Goal: Transaction & Acquisition: Subscribe to service/newsletter

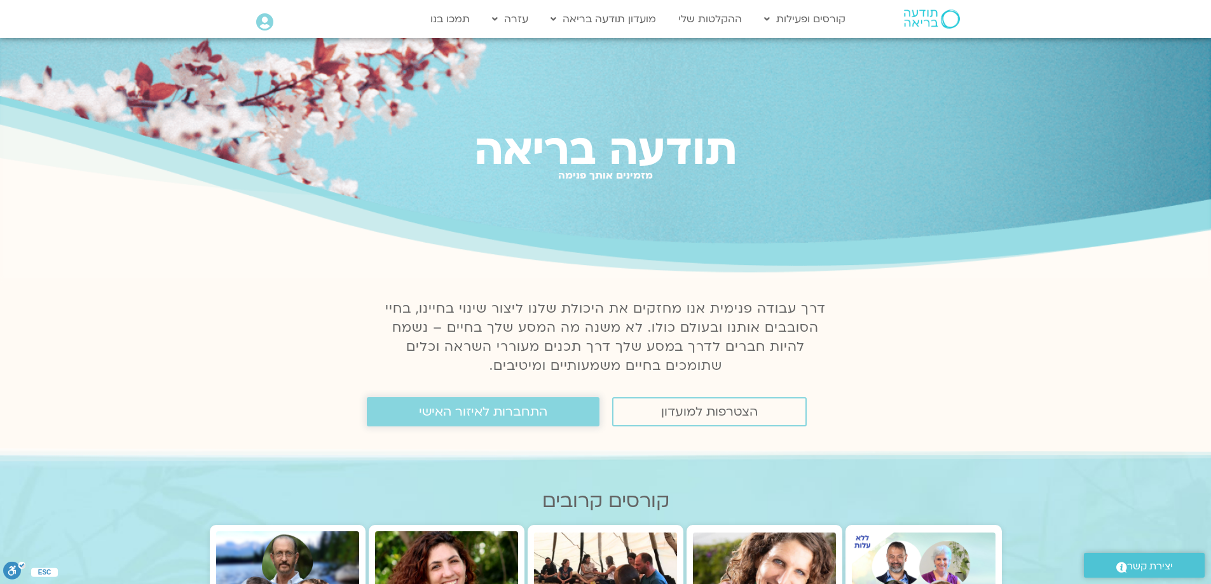
click at [502, 415] on span "התחברות לאיזור האישי" at bounding box center [483, 412] width 128 height 14
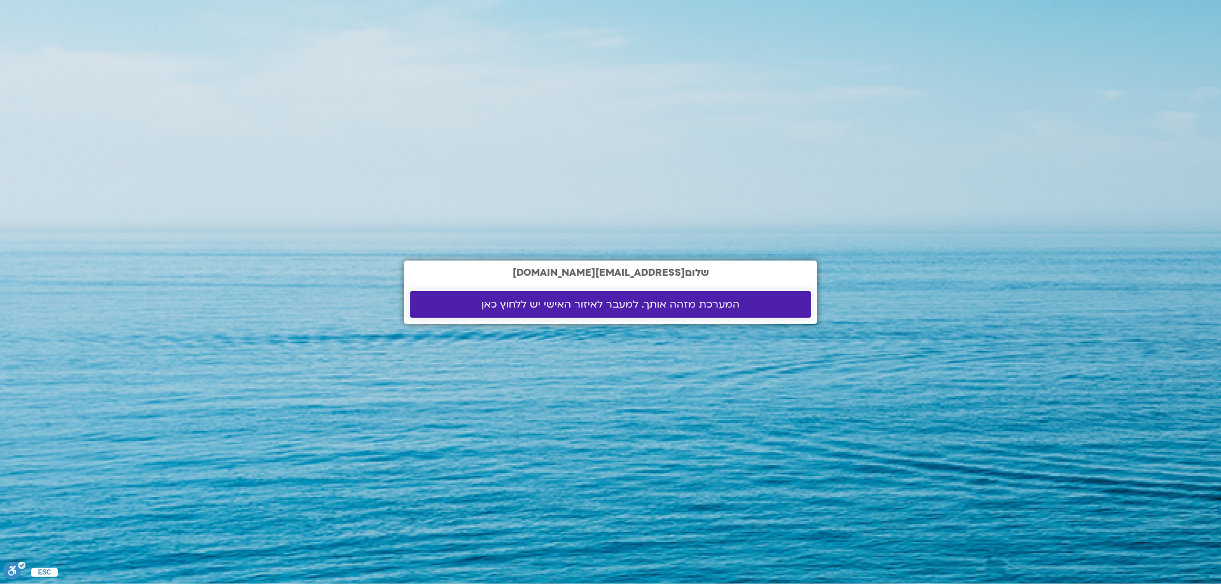
click at [731, 294] on link "המערכת מזהה אותך. למעבר לאיזור האישי יש ללחוץ כאן" at bounding box center [610, 304] width 401 height 27
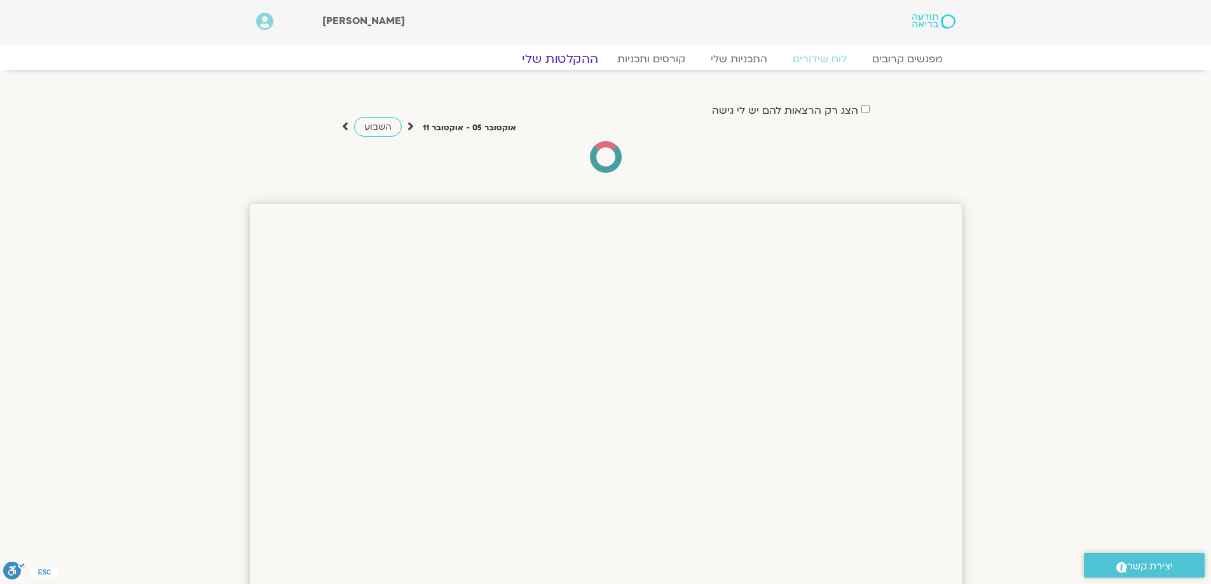
click at [559, 57] on link "ההקלטות שלי" at bounding box center [560, 59] width 107 height 15
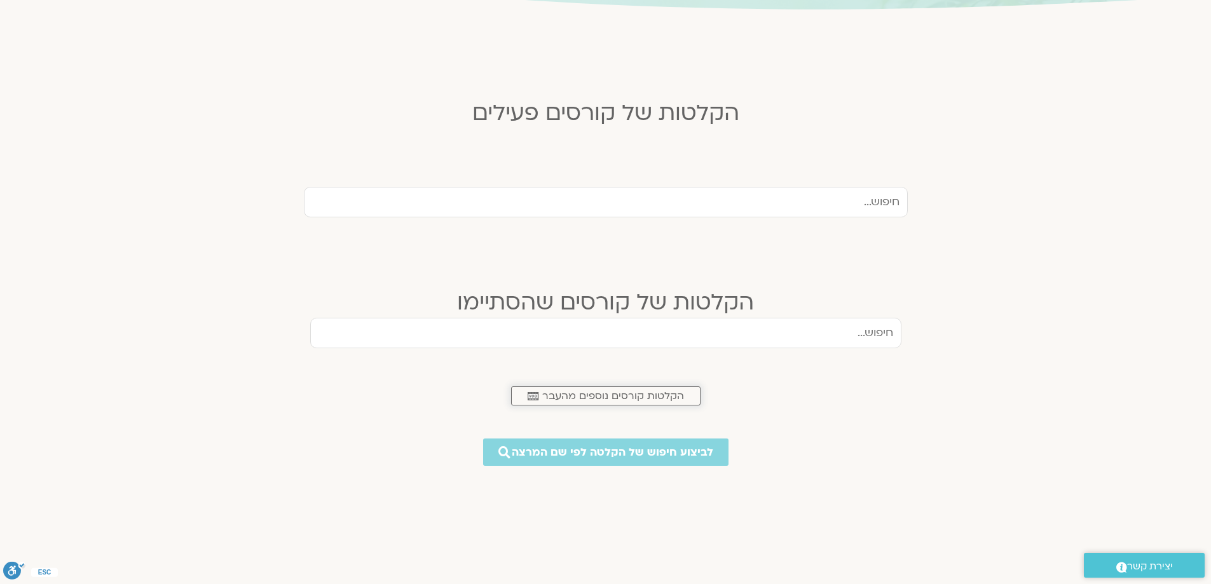
scroll to position [286, 0]
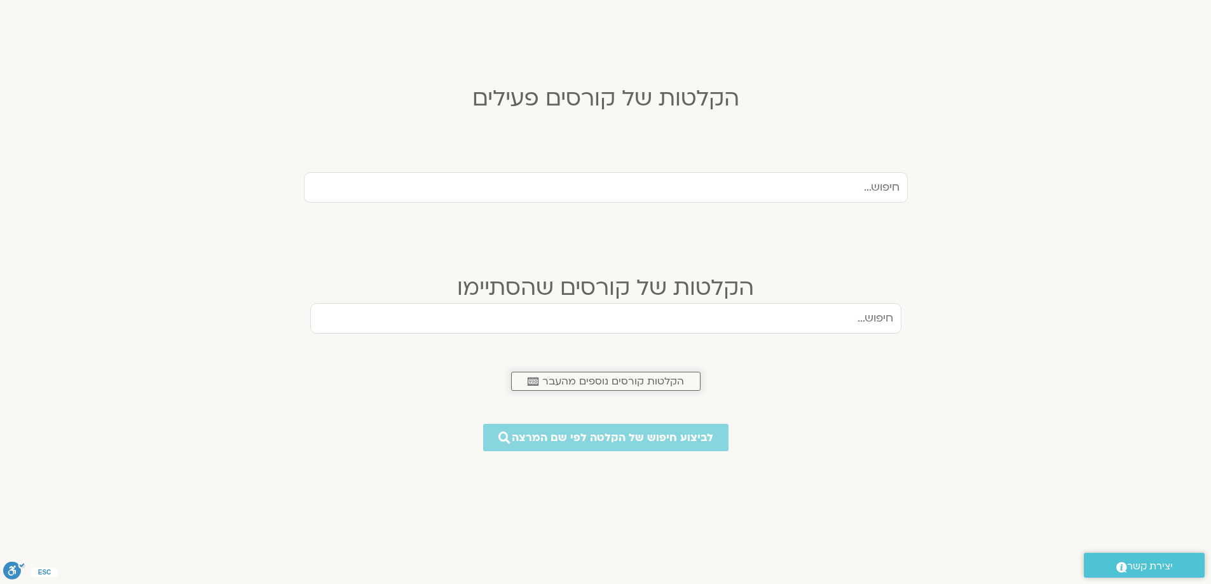
click at [648, 377] on span "הקלטות קורסים נוספים מהעבר" at bounding box center [613, 381] width 142 height 11
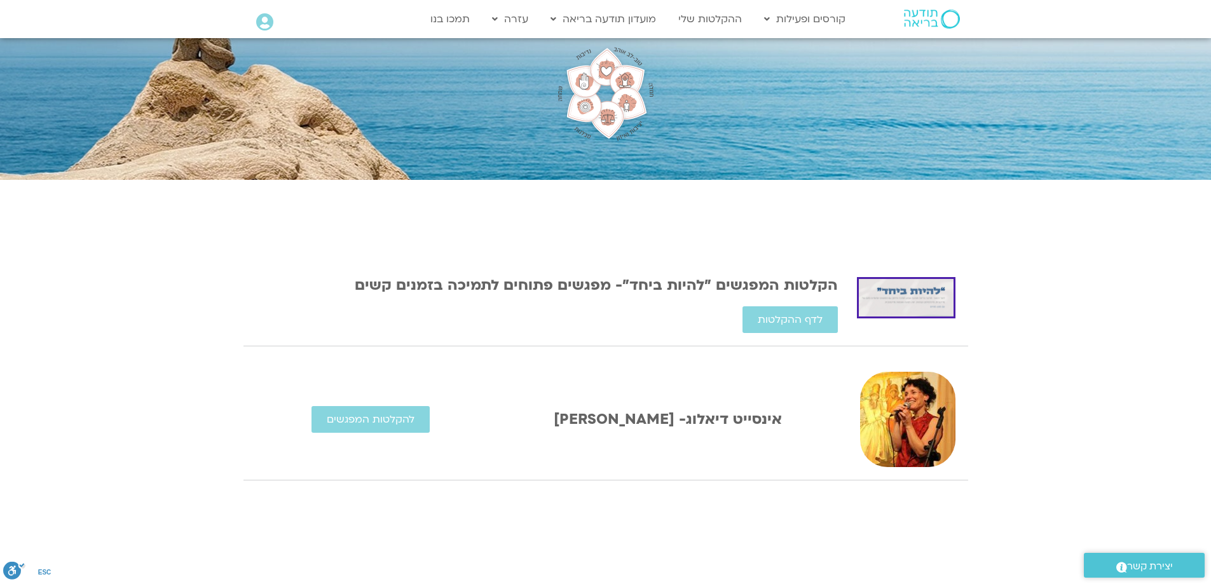
scroll to position [111, 0]
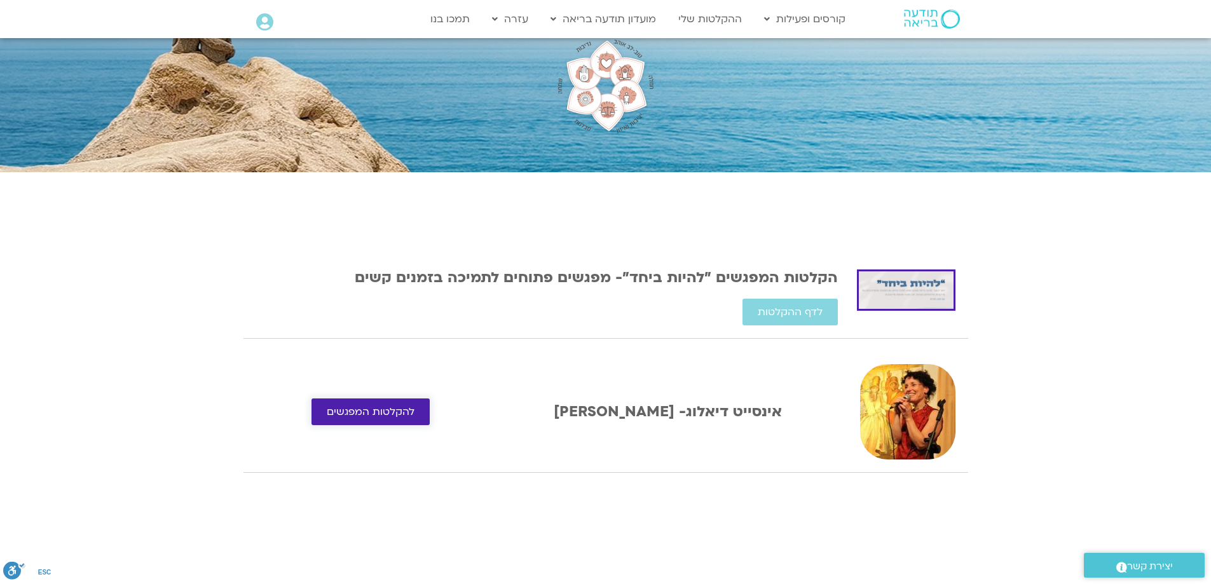
click at [407, 406] on span "להקלטות המפגשים" at bounding box center [371, 411] width 88 height 11
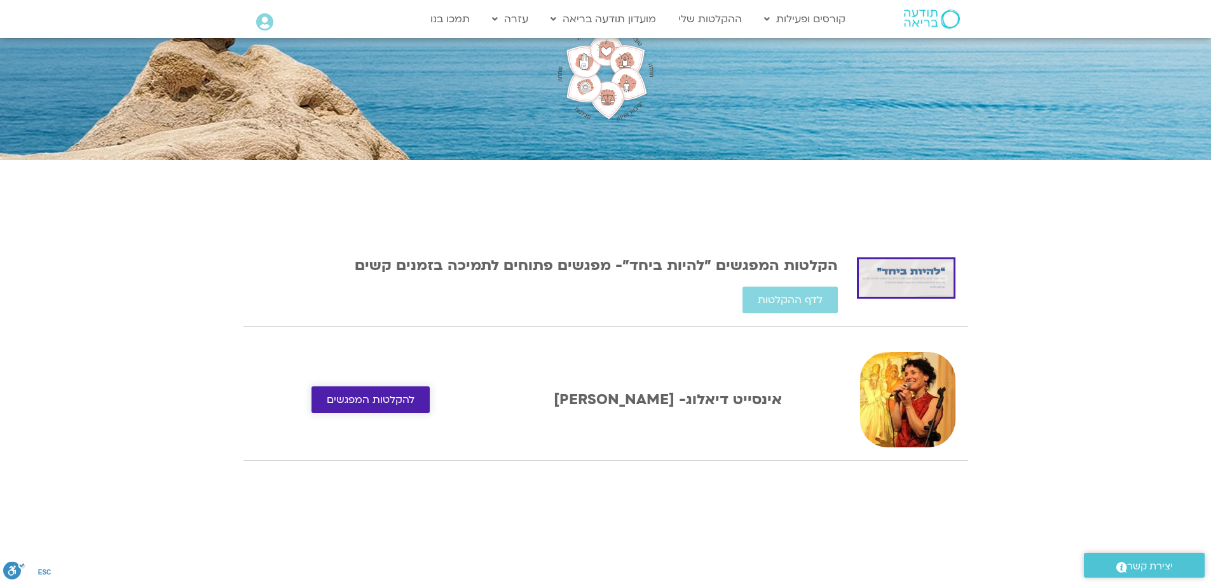
scroll to position [127, 0]
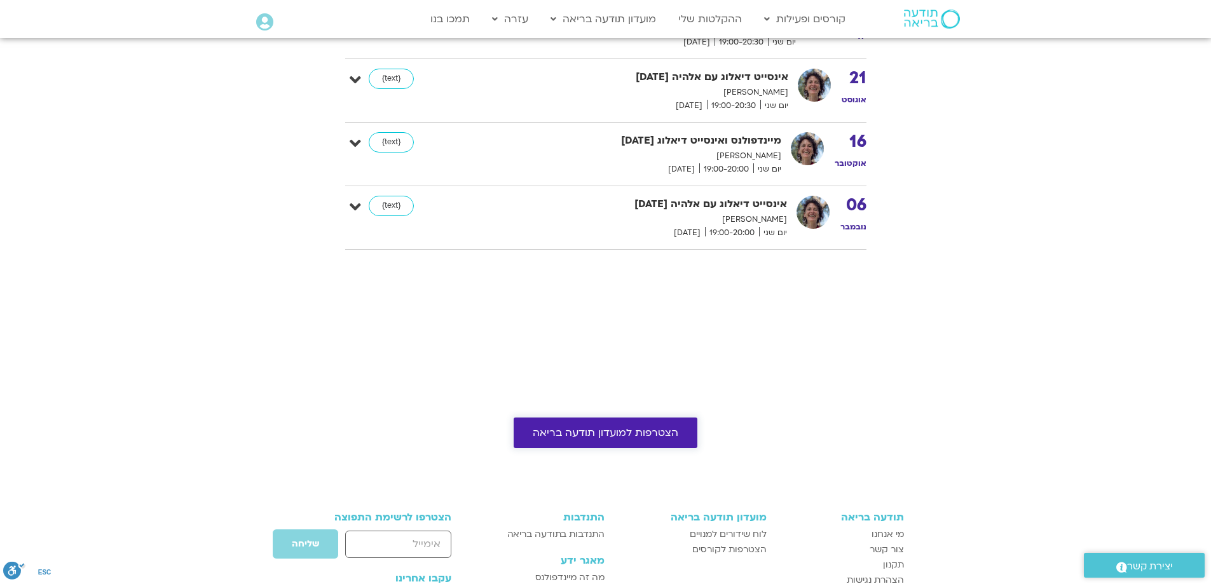
scroll to position [890, 0]
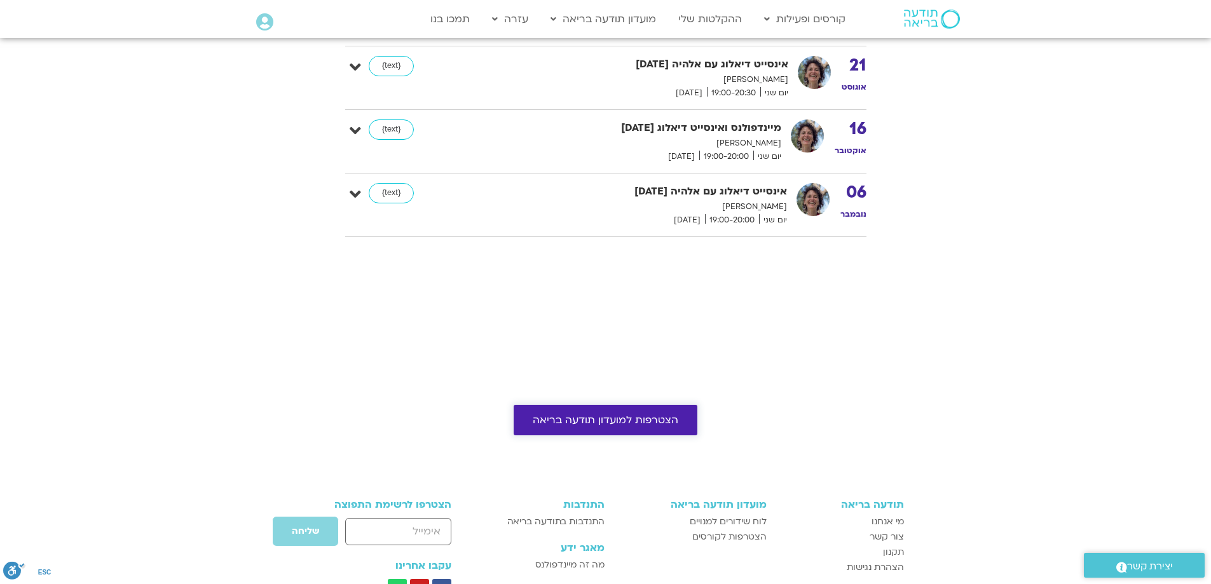
click at [680, 439] on div "הצטרפות למועדון תודעה בריאה תודעה בריאה מי אנחנו צור קשר תקנון הצהרת נגישות מוע…" at bounding box center [605, 588] width 1211 height 366
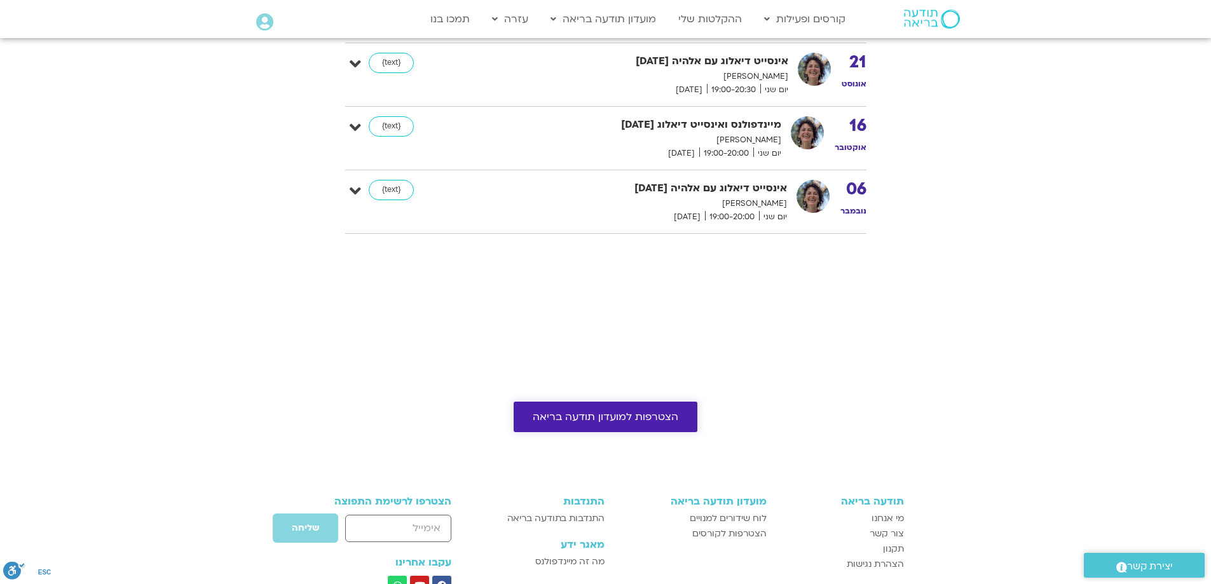
click at [644, 415] on span "הצטרפות למועדון תודעה בריאה" at bounding box center [606, 416] width 146 height 11
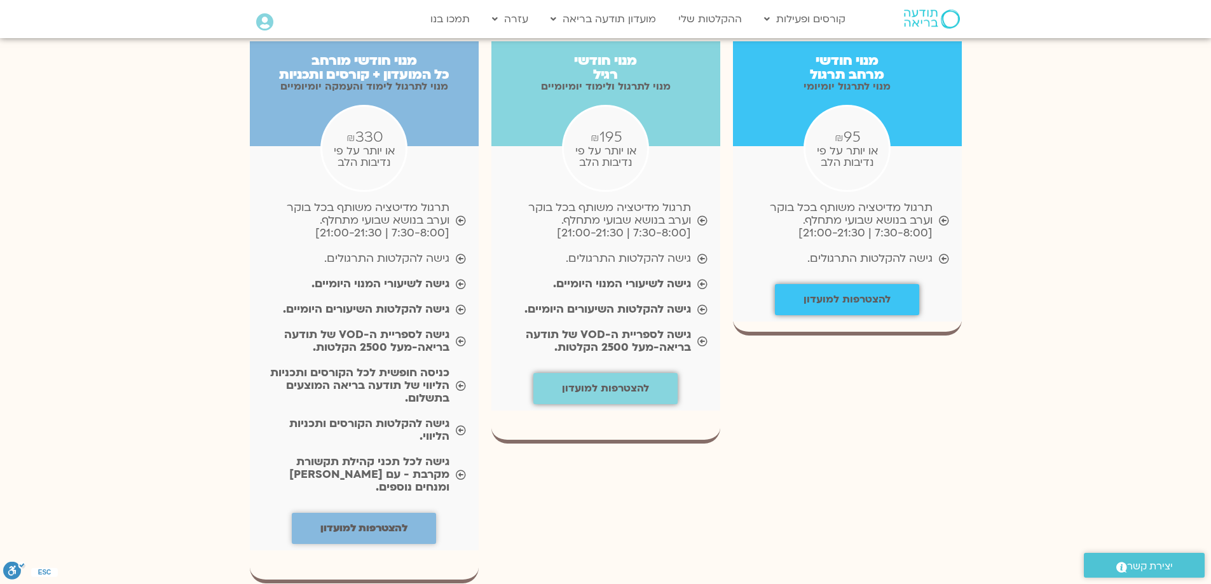
scroll to position [1351, 0]
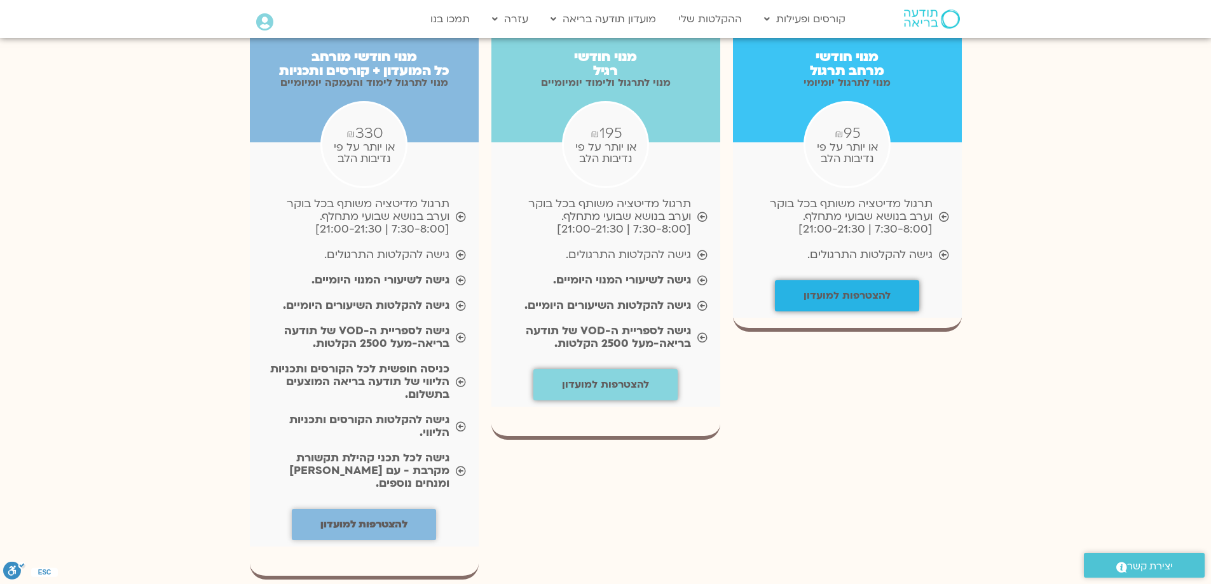
click at [879, 289] on b "להצטרפות למועדון" at bounding box center [847, 296] width 87 height 14
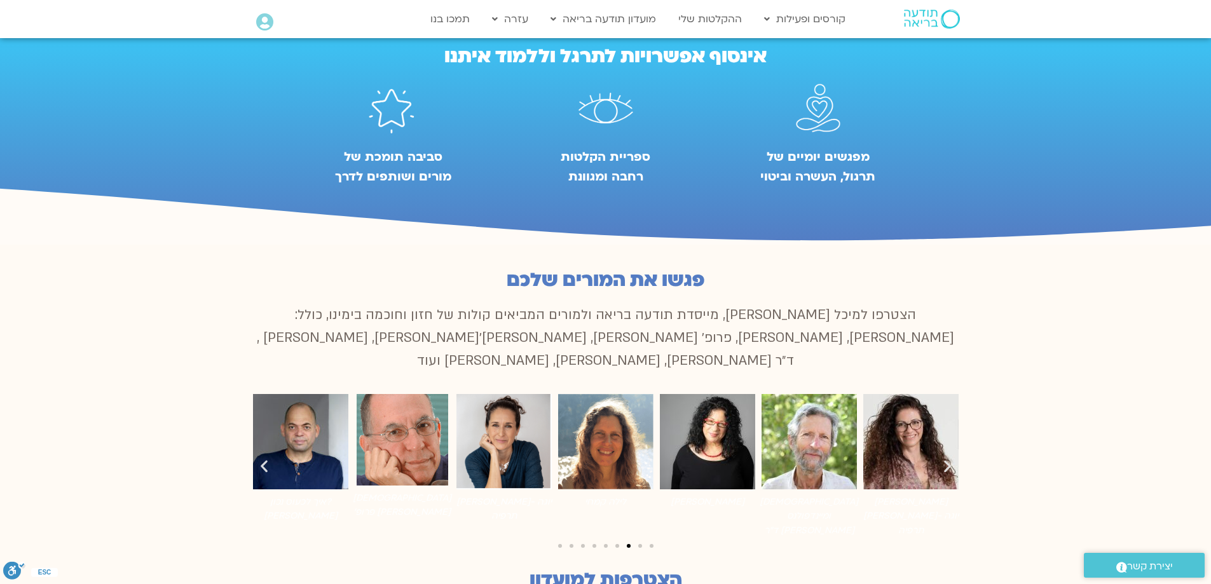
scroll to position [795, 0]
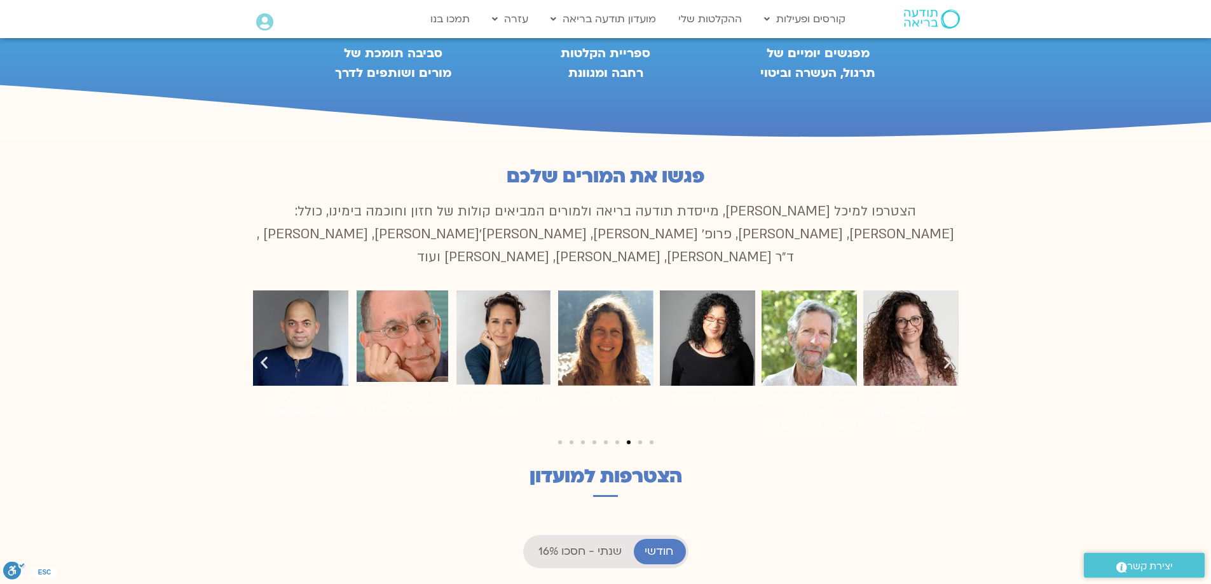
click at [269, 355] on icon "שקופית קודמת" at bounding box center [264, 363] width 16 height 16
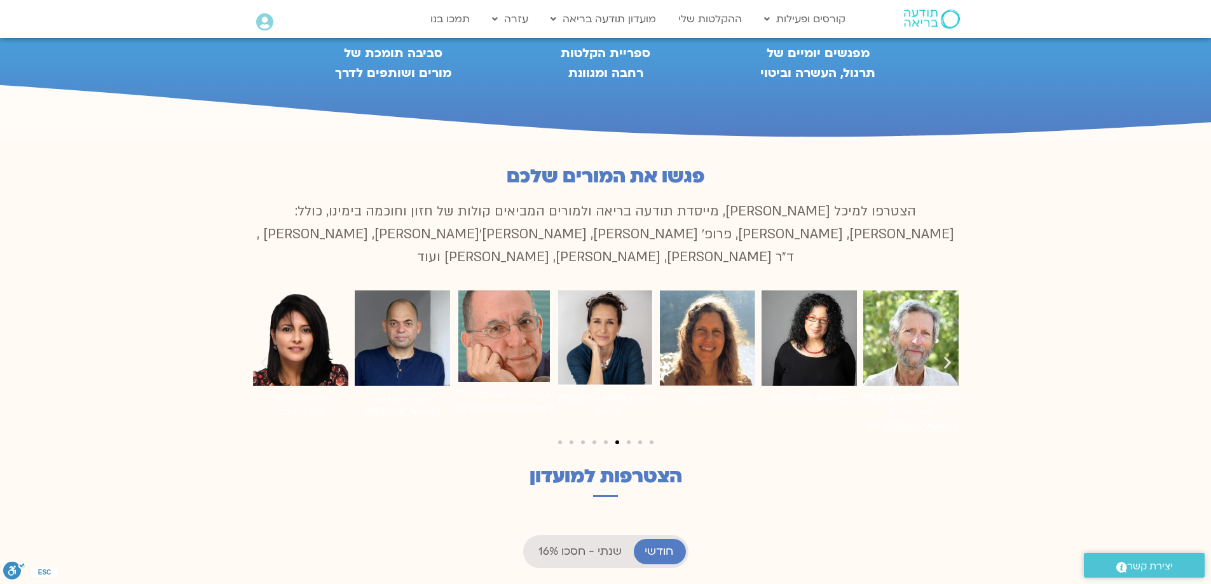
click at [269, 355] on icon "שקופית קודמת" at bounding box center [264, 363] width 16 height 16
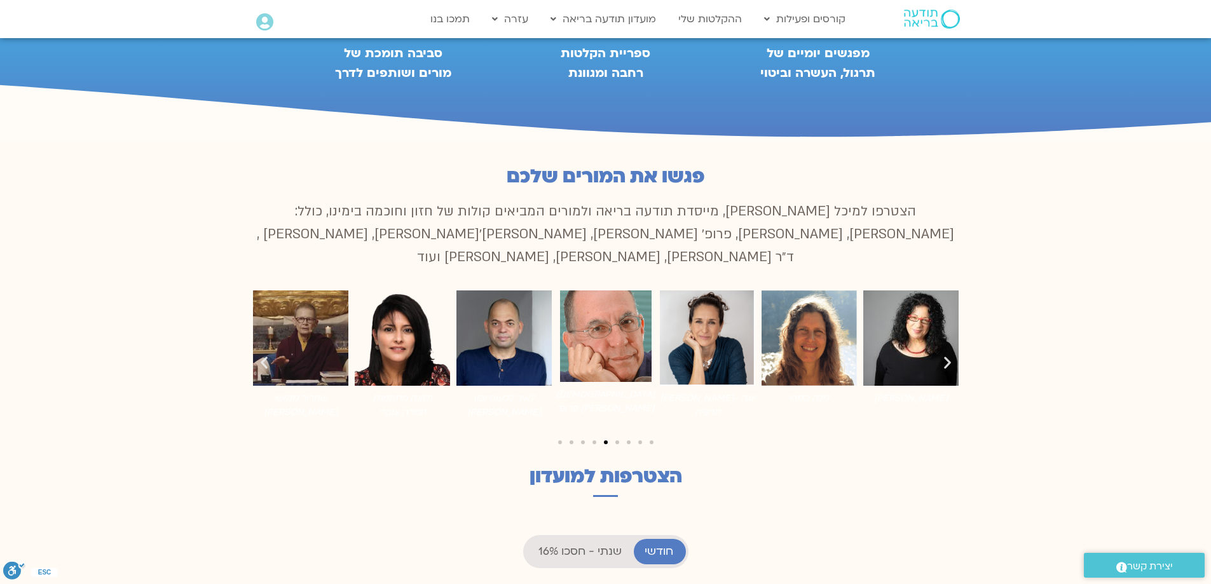
click at [269, 355] on icon "שקופית קודמת" at bounding box center [264, 363] width 16 height 16
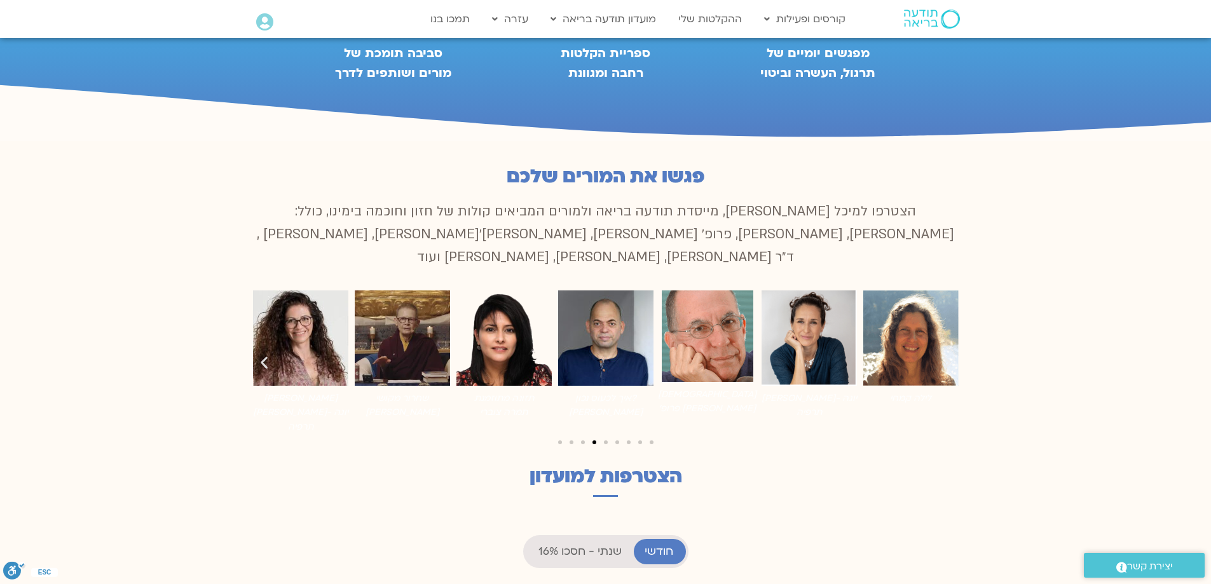
click at [269, 355] on icon "שקופית קודמת" at bounding box center [264, 363] width 16 height 16
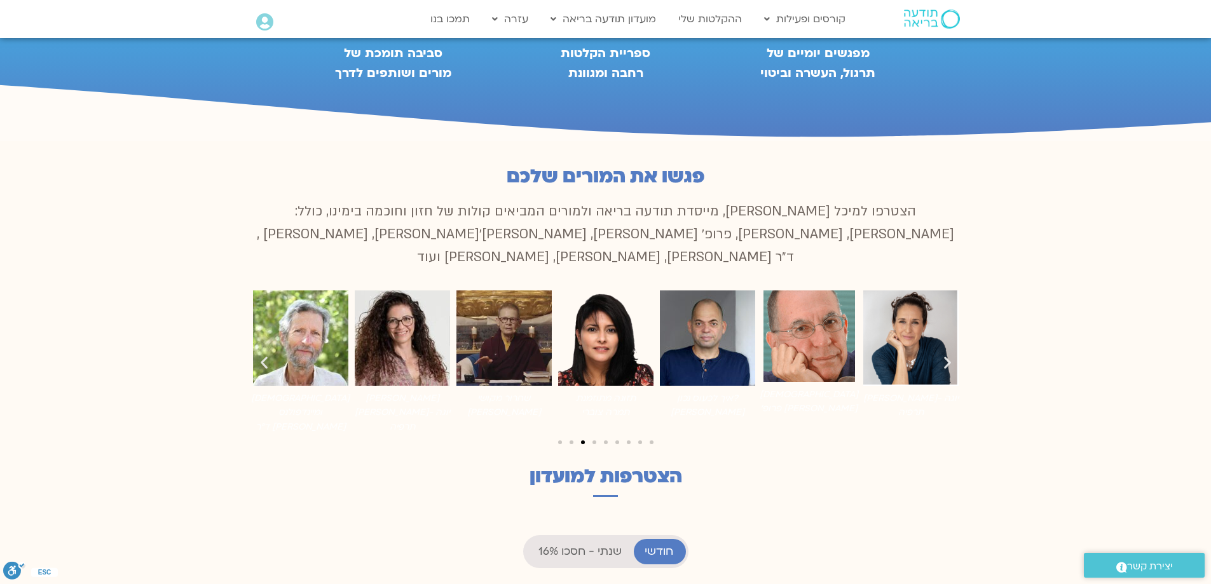
click at [263, 355] on icon "שקופית קודמת" at bounding box center [264, 363] width 16 height 16
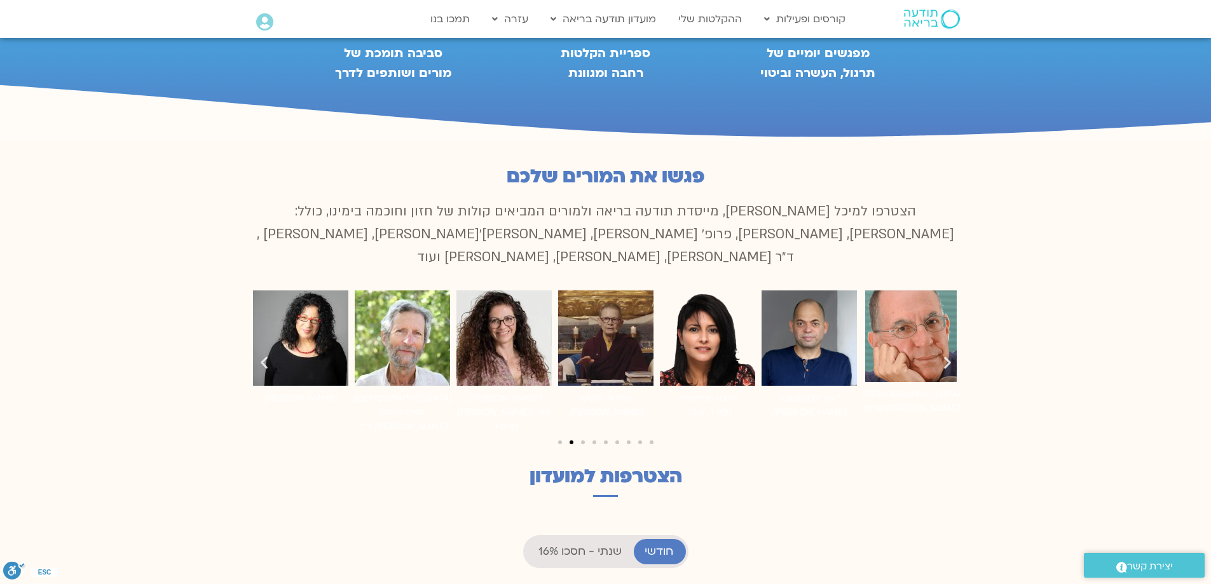
click at [263, 355] on icon "שקופית קודמת" at bounding box center [264, 363] width 16 height 16
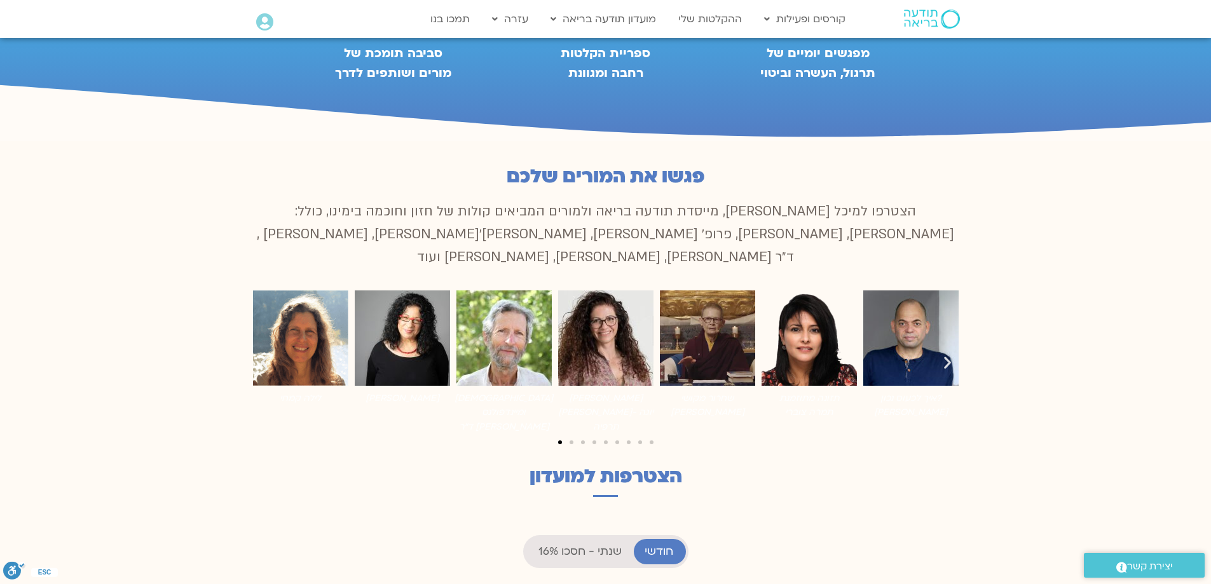
click at [263, 355] on icon "שקופית קודמת" at bounding box center [264, 363] width 16 height 16
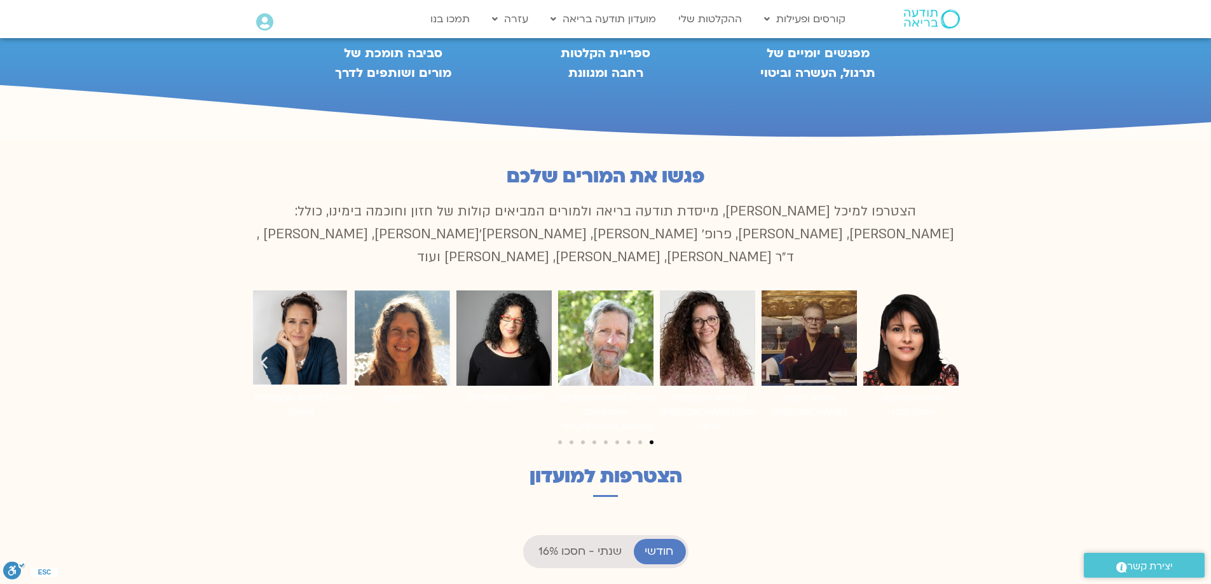
click at [263, 355] on icon "שקופית קודמת" at bounding box center [264, 363] width 16 height 16
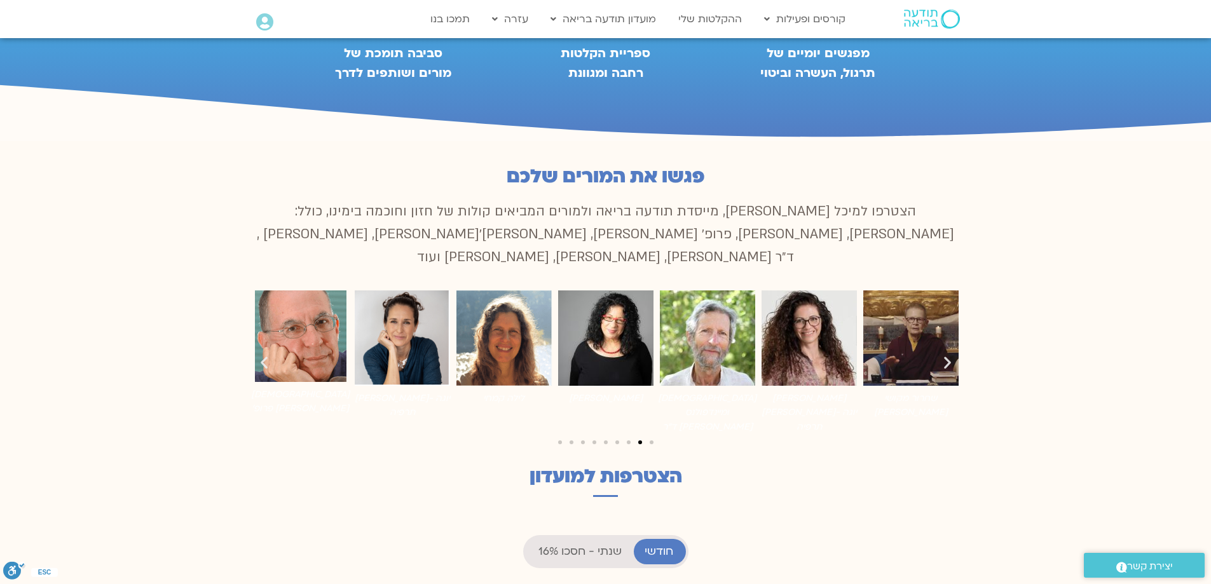
click at [263, 355] on icon "שקופית קודמת" at bounding box center [264, 363] width 16 height 16
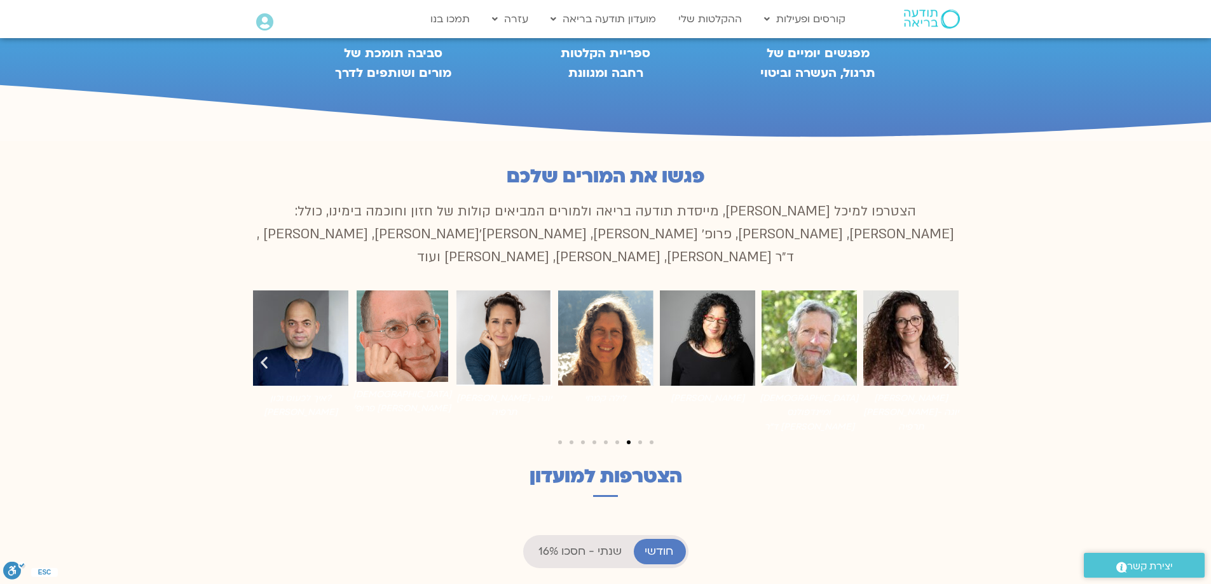
click at [263, 355] on icon "שקופית קודמת" at bounding box center [264, 363] width 16 height 16
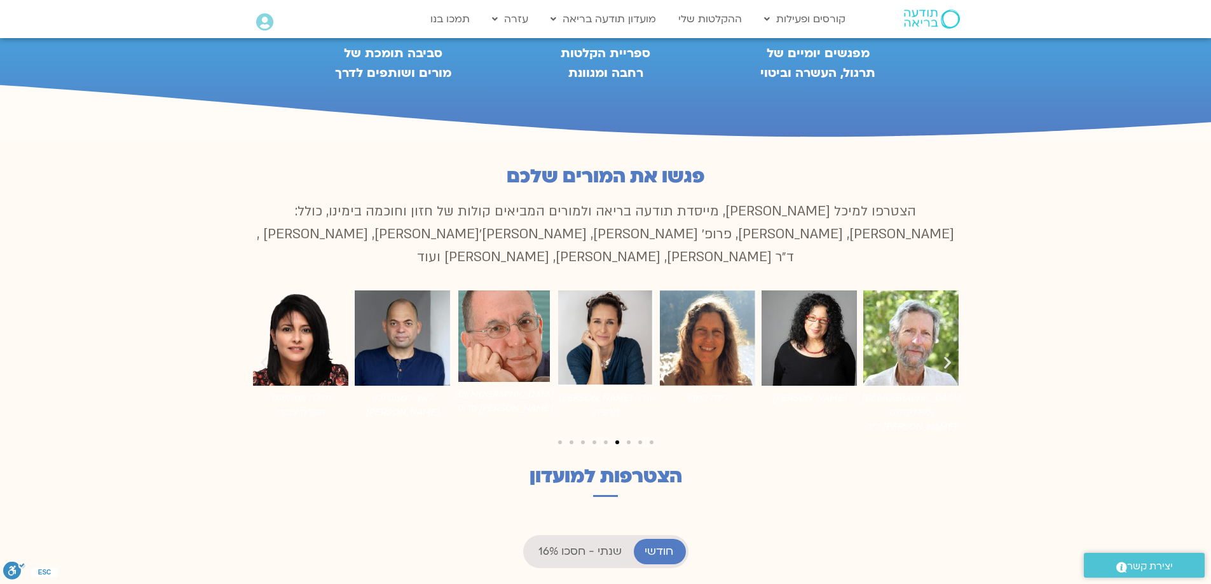
click at [263, 355] on icon "שקופית קודמת" at bounding box center [264, 363] width 16 height 16
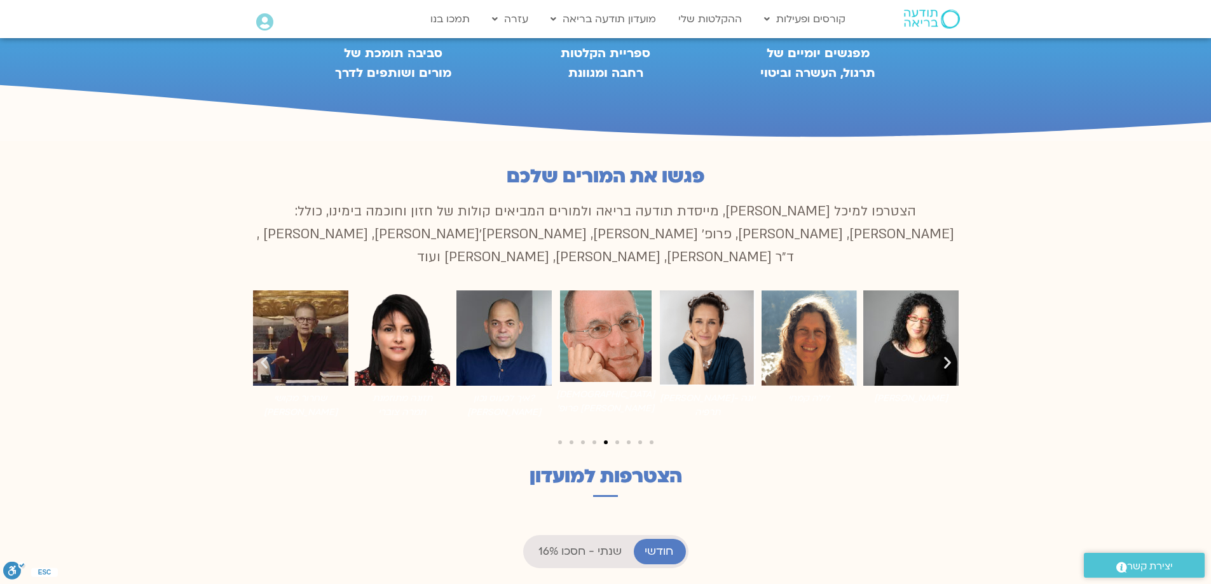
click at [263, 355] on icon "שקופית קודמת" at bounding box center [264, 363] width 16 height 16
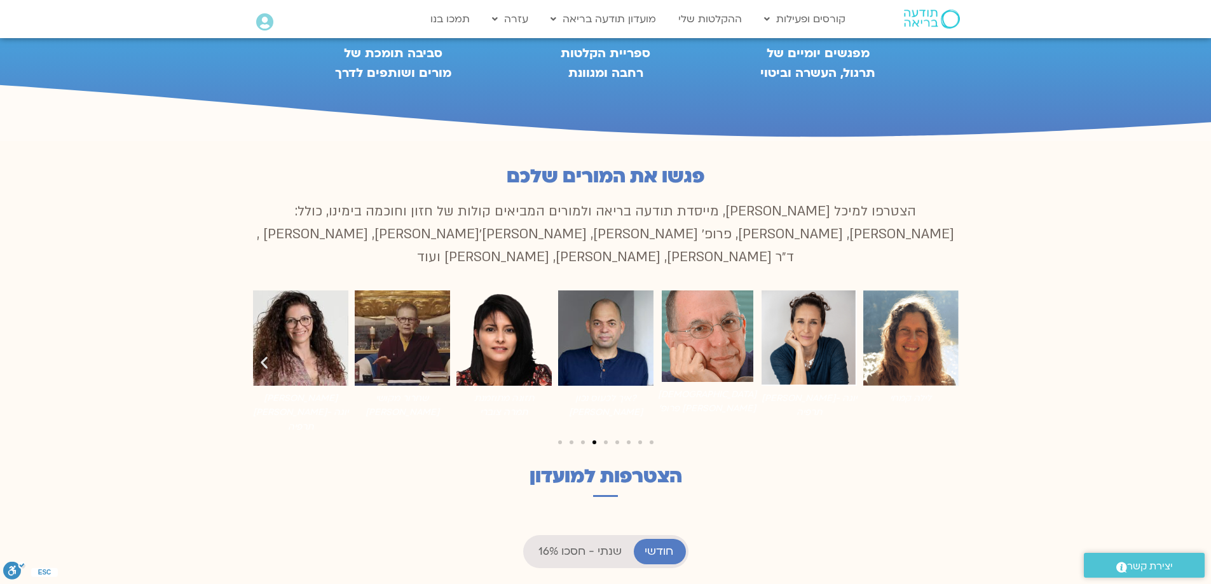
click at [263, 355] on icon "שקופית קודמת" at bounding box center [264, 363] width 16 height 16
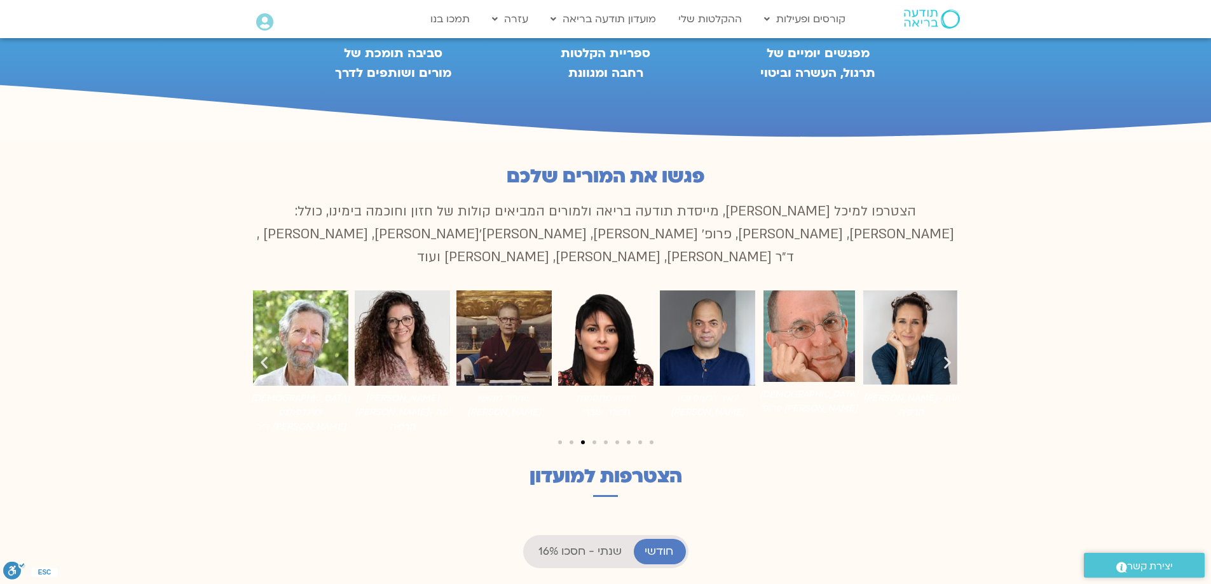
click at [263, 355] on icon "שקופית קודמת" at bounding box center [264, 363] width 16 height 16
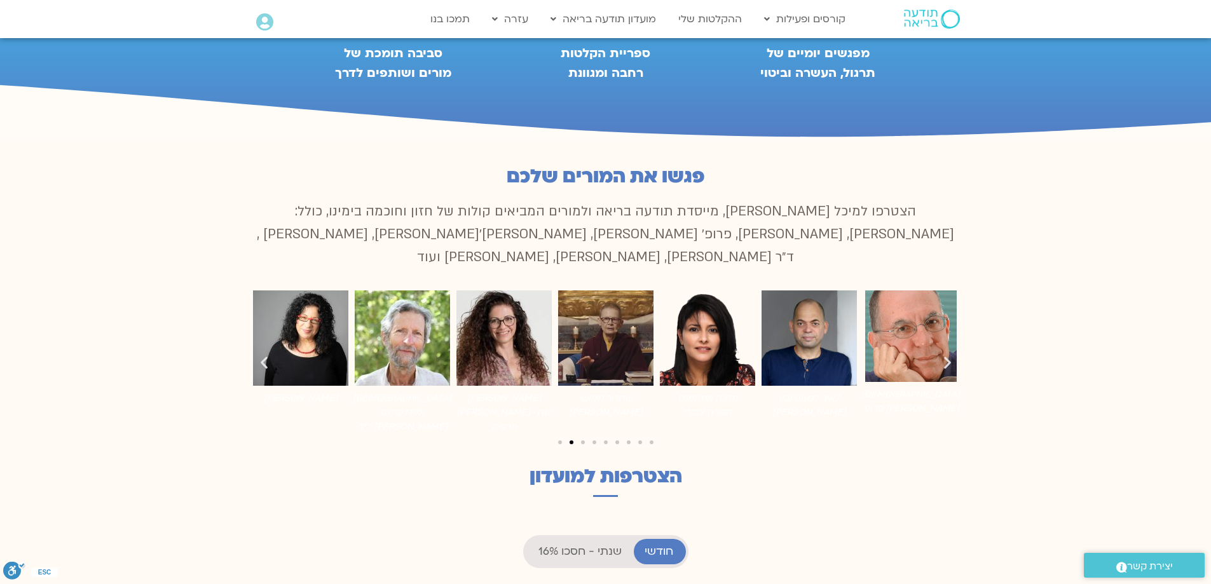
click at [263, 355] on icon "שקופית קודמת" at bounding box center [264, 363] width 16 height 16
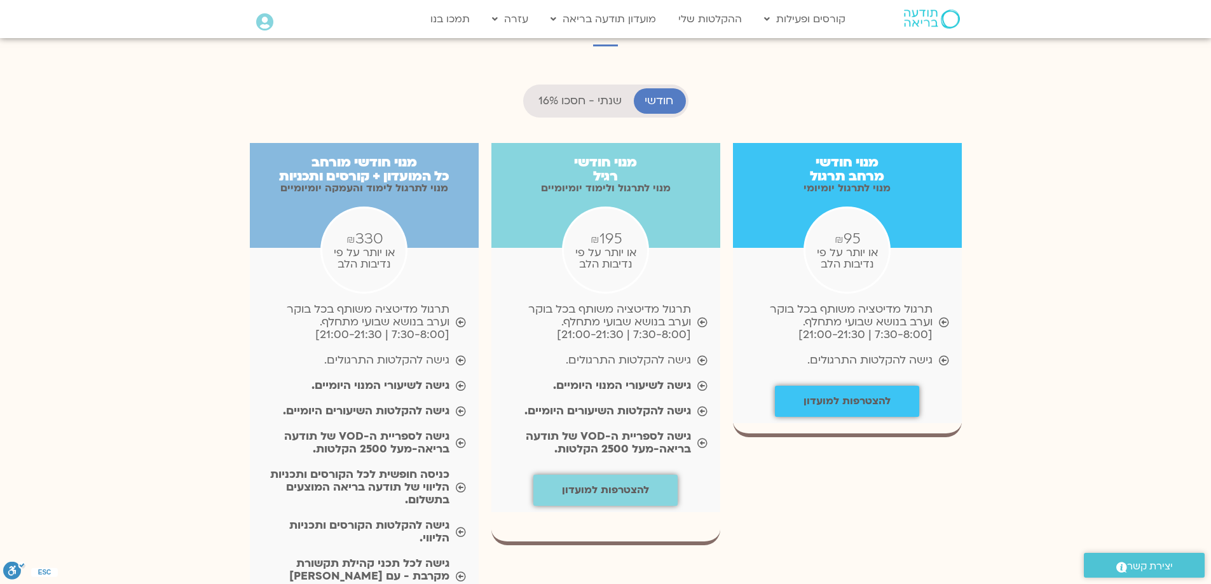
scroll to position [1256, 0]
